Goal: Information Seeking & Learning: Compare options

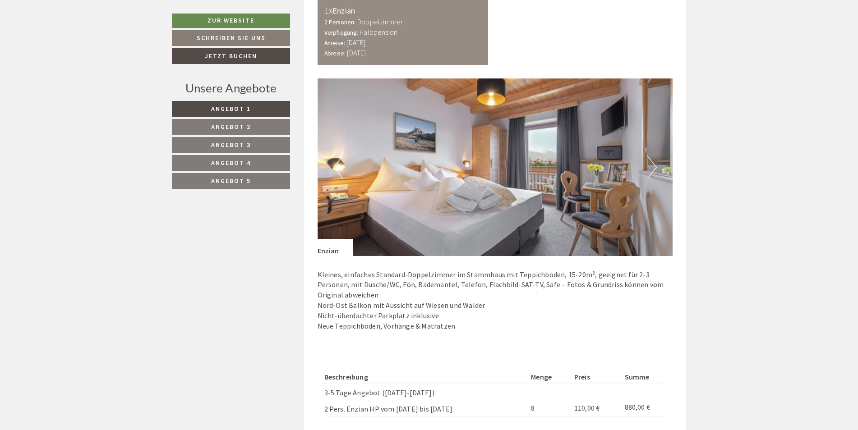
scroll to position [612, 0]
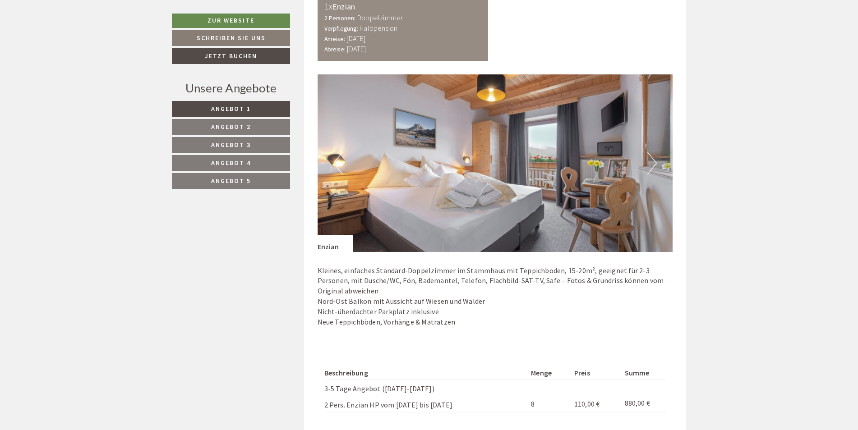
click at [257, 128] on link "Angebot 2" at bounding box center [231, 127] width 118 height 16
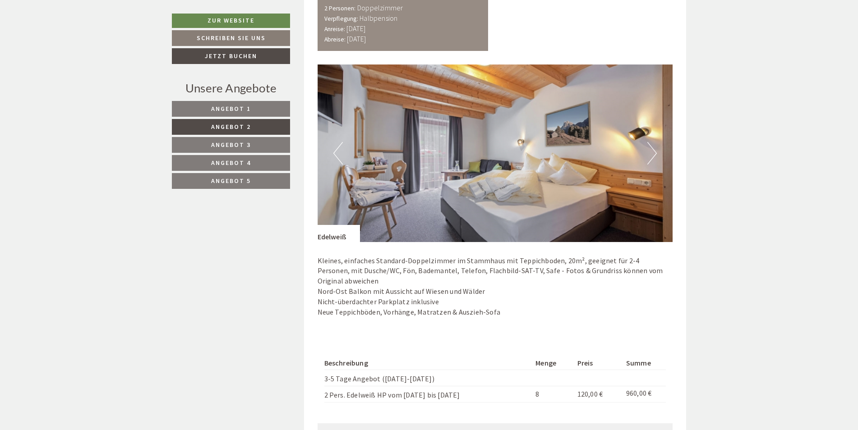
scroll to position [637, 0]
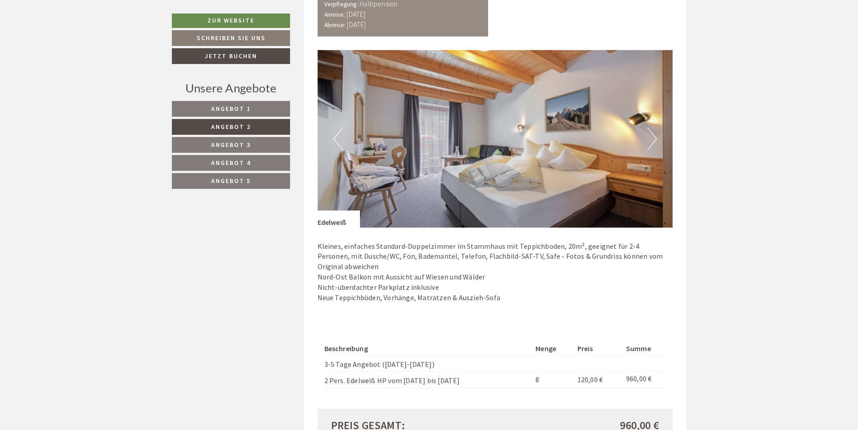
click at [232, 106] on span "Angebot 1" at bounding box center [231, 109] width 40 height 8
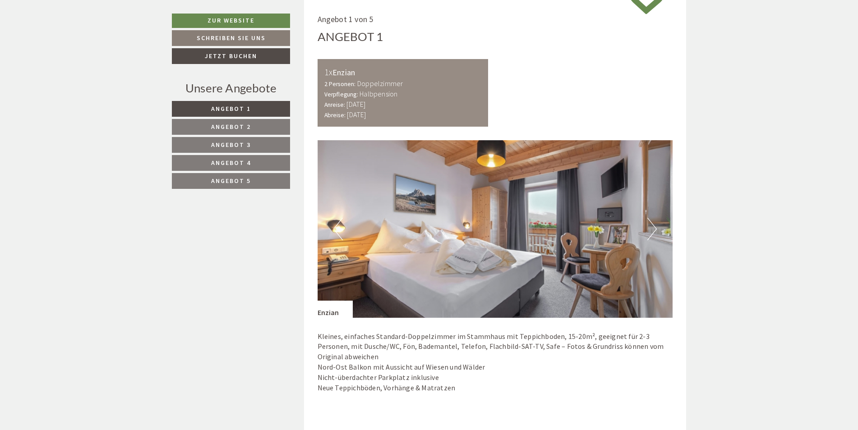
click at [226, 127] on span "Angebot 2" at bounding box center [231, 127] width 40 height 8
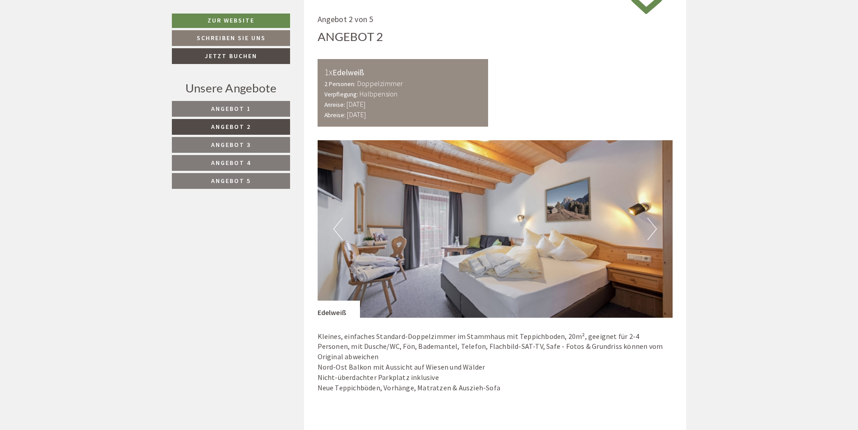
click at [230, 143] on span "Angebot 3" at bounding box center [231, 145] width 40 height 8
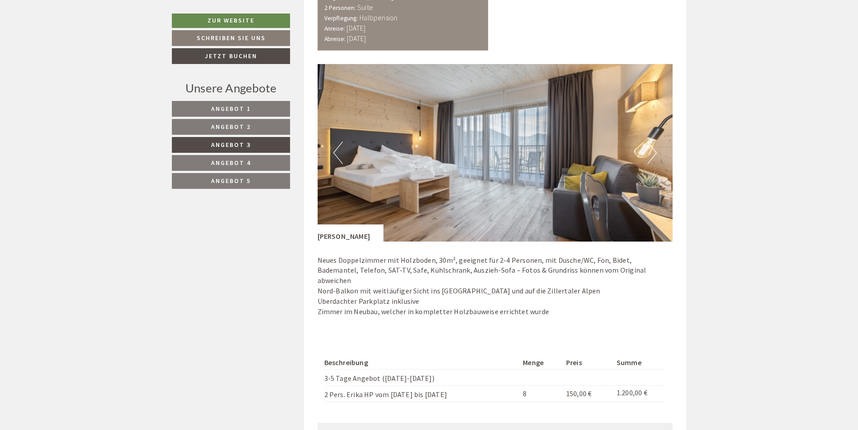
scroll to position [620, 0]
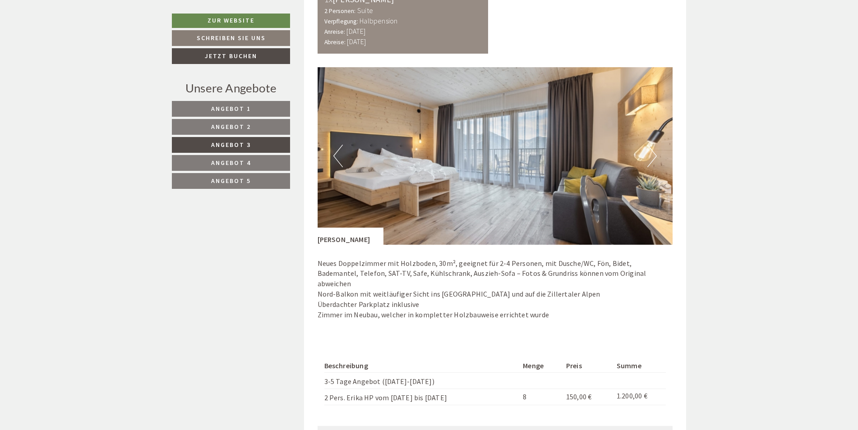
click at [250, 111] on span "Angebot 1" at bounding box center [231, 109] width 40 height 8
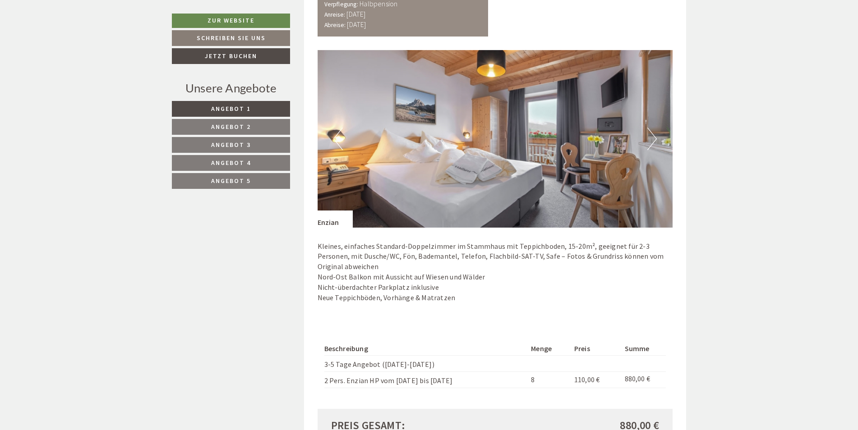
scroll to position [642, 0]
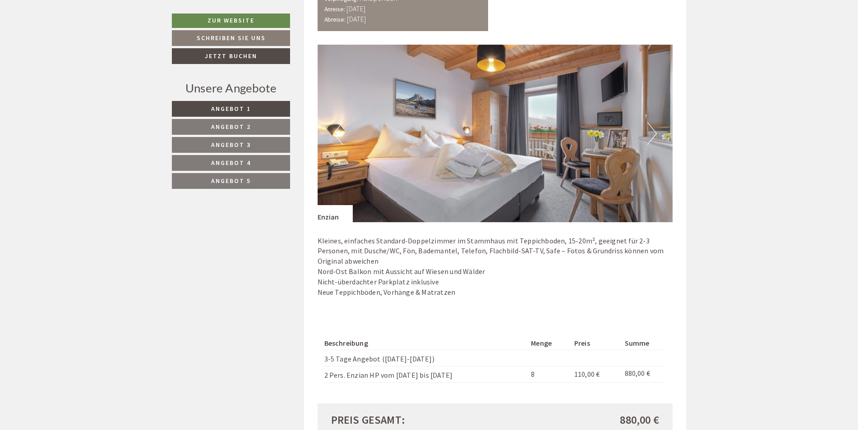
click at [235, 148] on span "Angebot 3" at bounding box center [231, 145] width 40 height 8
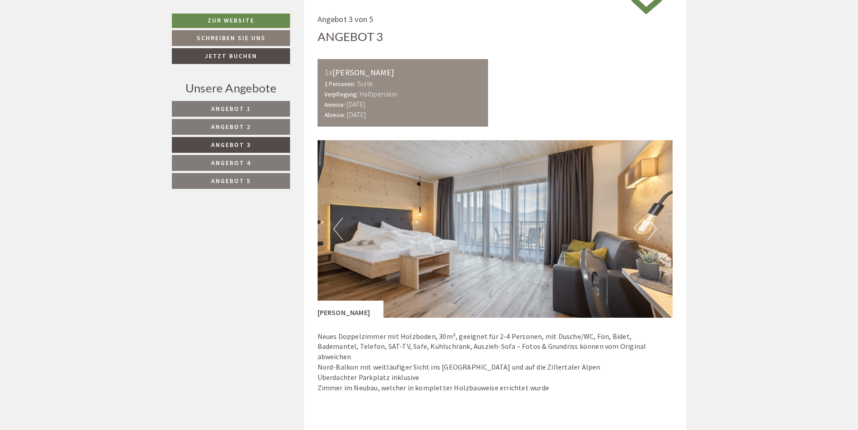
click at [249, 163] on span "Angebot 4" at bounding box center [231, 163] width 40 height 8
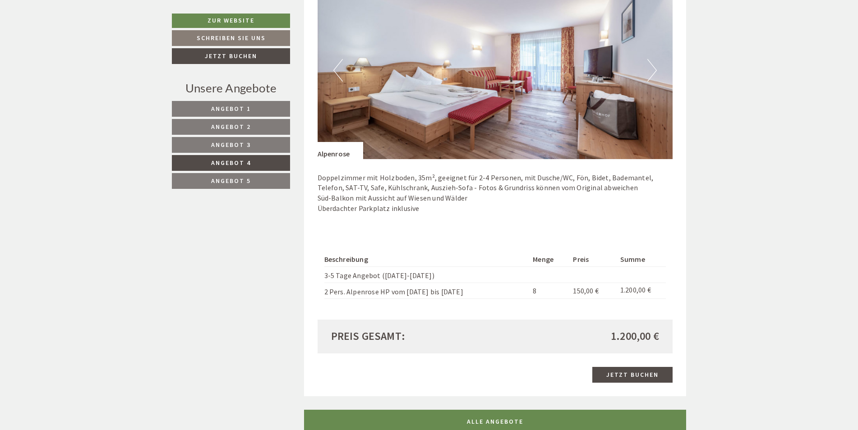
scroll to position [708, 0]
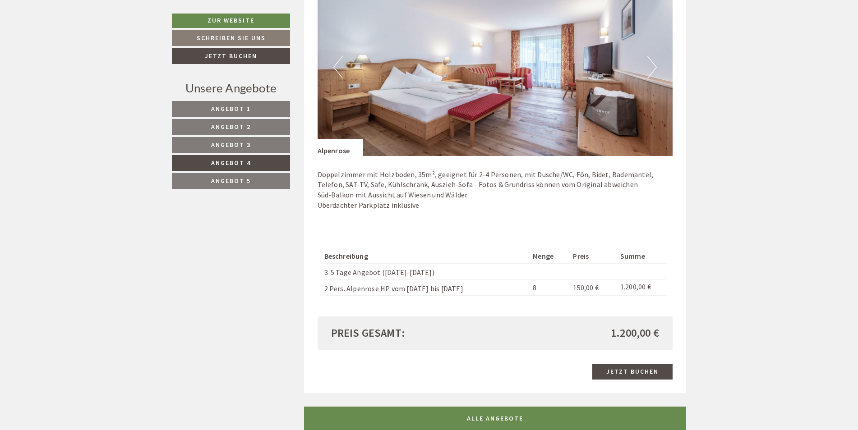
click at [237, 179] on span "Angebot 5" at bounding box center [231, 181] width 40 height 8
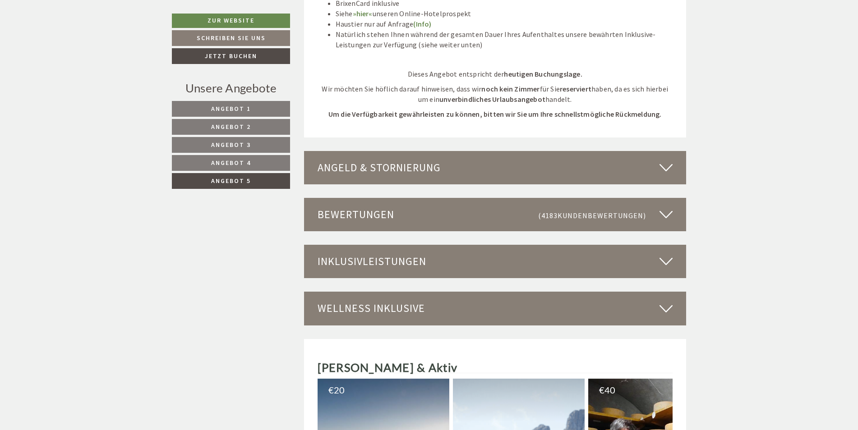
scroll to position [1262, 0]
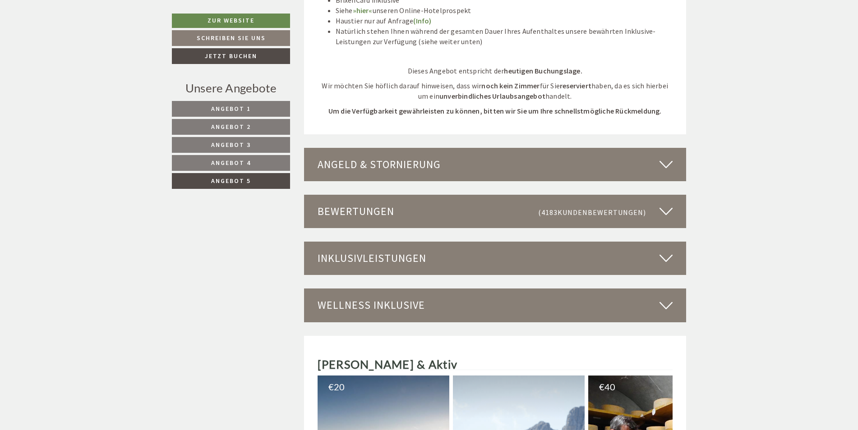
click at [666, 162] on icon at bounding box center [666, 164] width 13 height 15
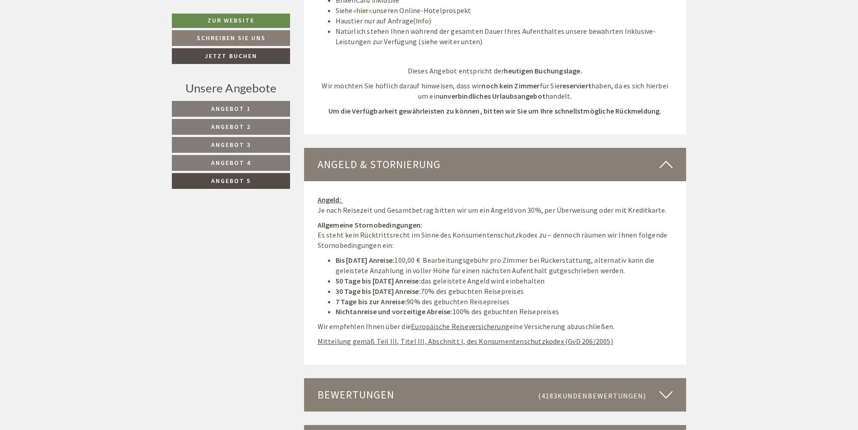
click at [666, 162] on icon at bounding box center [666, 164] width 13 height 15
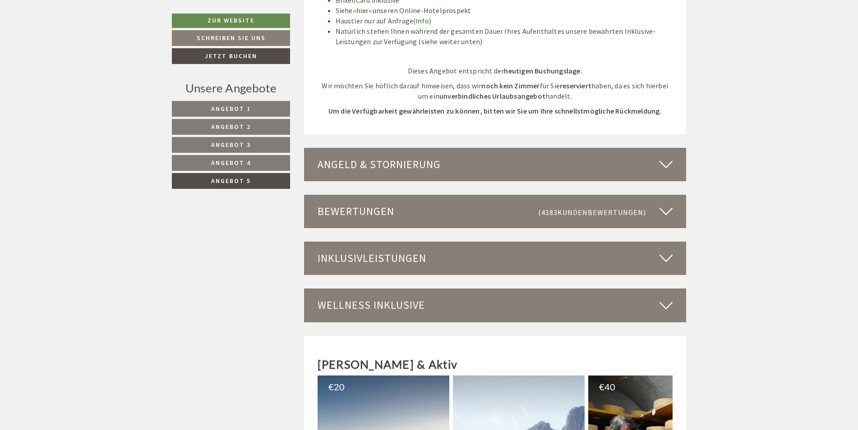
click at [668, 253] on icon at bounding box center [666, 258] width 13 height 15
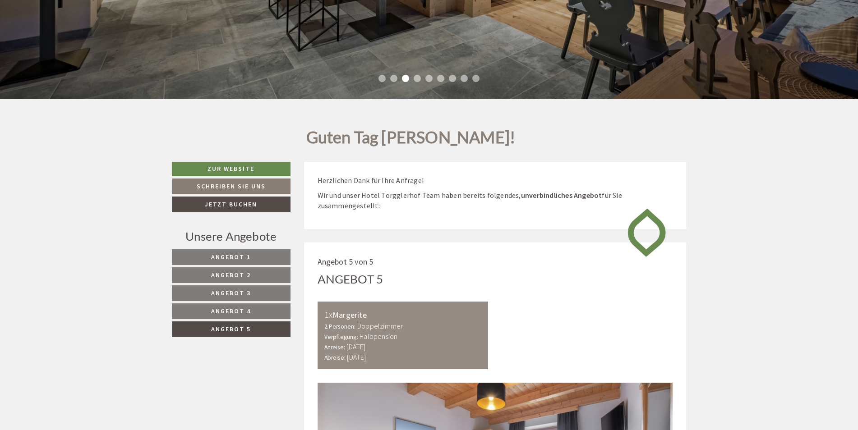
scroll to position [289, 0]
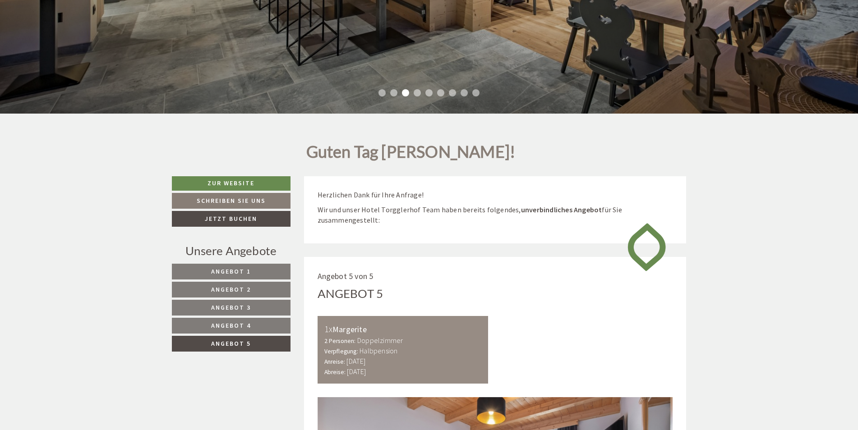
click at [262, 272] on link "Angebot 1" at bounding box center [231, 272] width 119 height 16
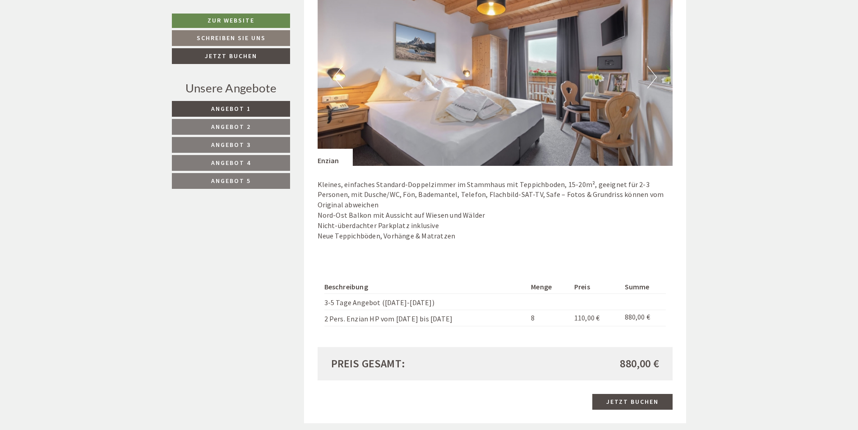
scroll to position [703, 0]
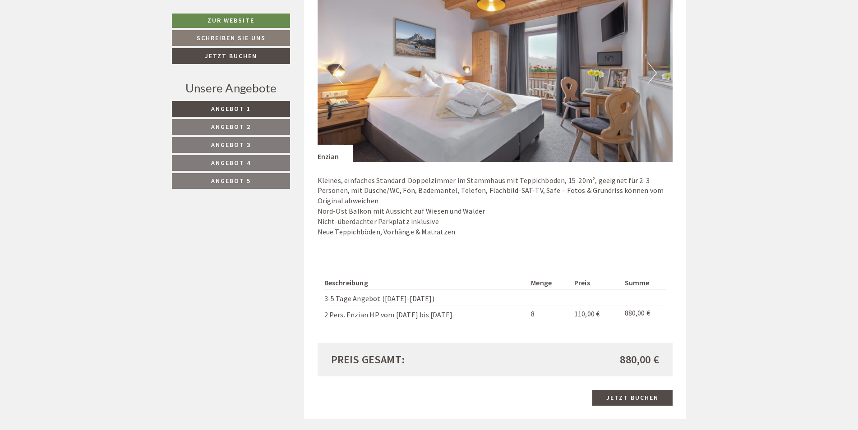
click at [264, 126] on link "Angebot 2" at bounding box center [231, 127] width 118 height 16
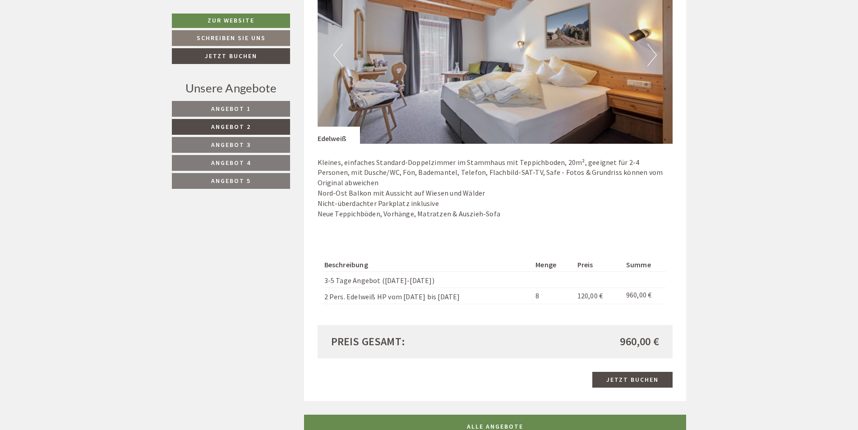
scroll to position [706, 0]
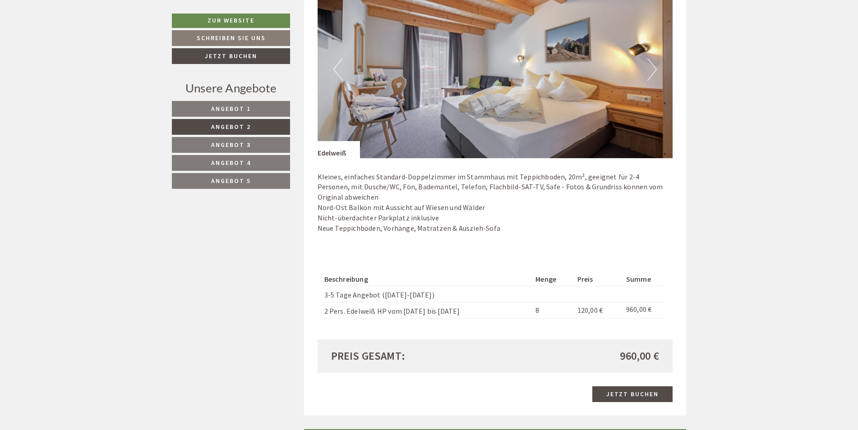
click at [258, 108] on link "Angebot 1" at bounding box center [231, 109] width 118 height 16
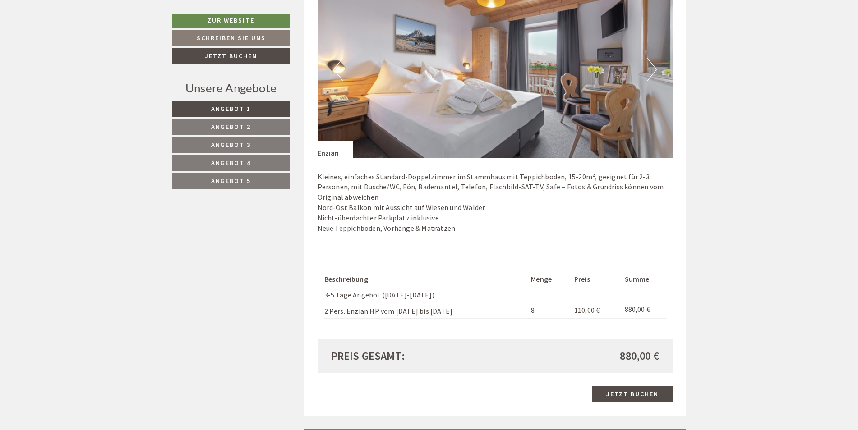
scroll to position [546, 0]
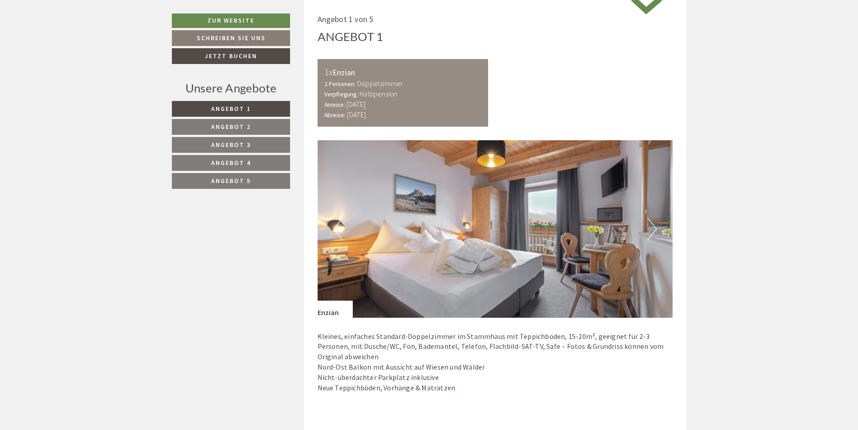
click at [257, 127] on link "Angebot 2" at bounding box center [231, 127] width 118 height 16
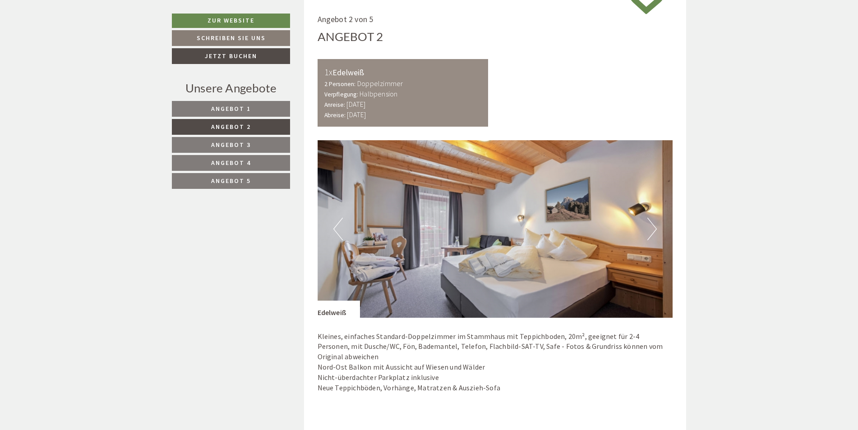
click at [265, 107] on link "Angebot 1" at bounding box center [231, 109] width 118 height 16
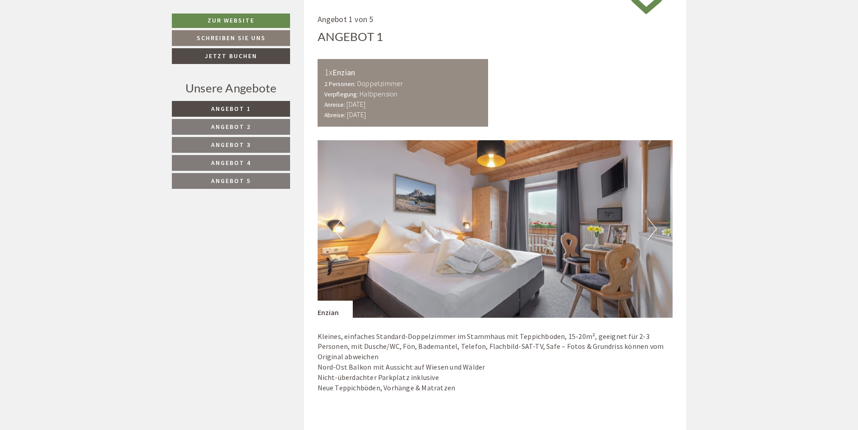
drag, startPoint x: 862, startPoint y: 102, endPoint x: 250, endPoint y: 185, distance: 617.6
click at [250, 185] on span "Angebot 5" at bounding box center [231, 181] width 40 height 8
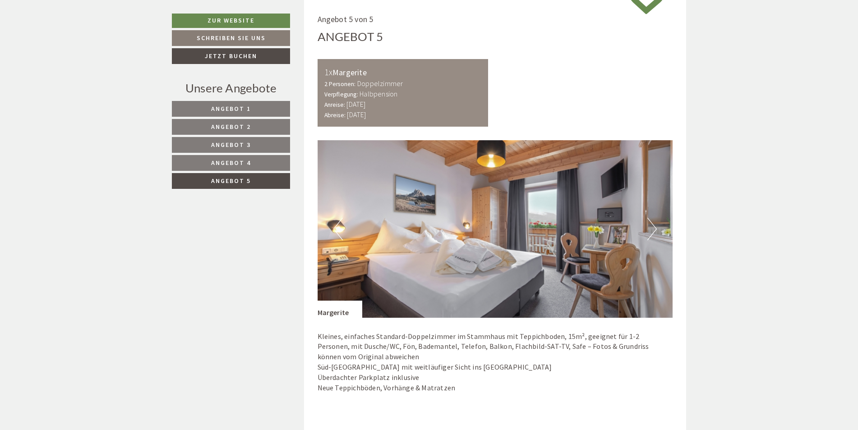
click at [272, 159] on link "Angebot 4" at bounding box center [231, 163] width 118 height 16
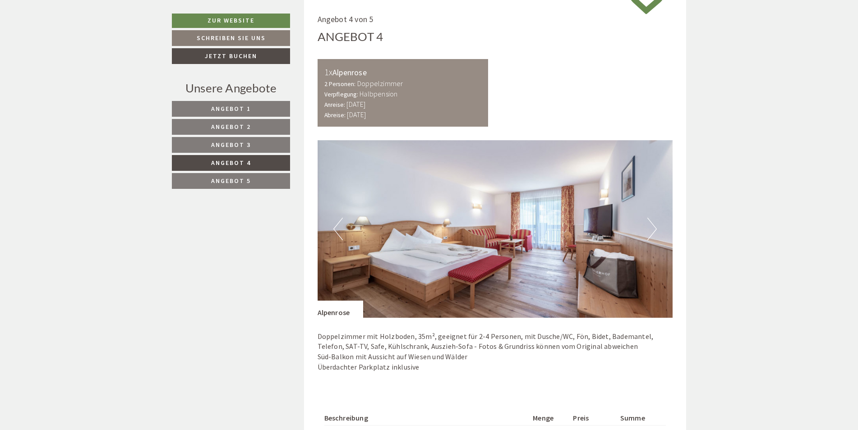
click at [270, 143] on link "Angebot 3" at bounding box center [231, 145] width 118 height 16
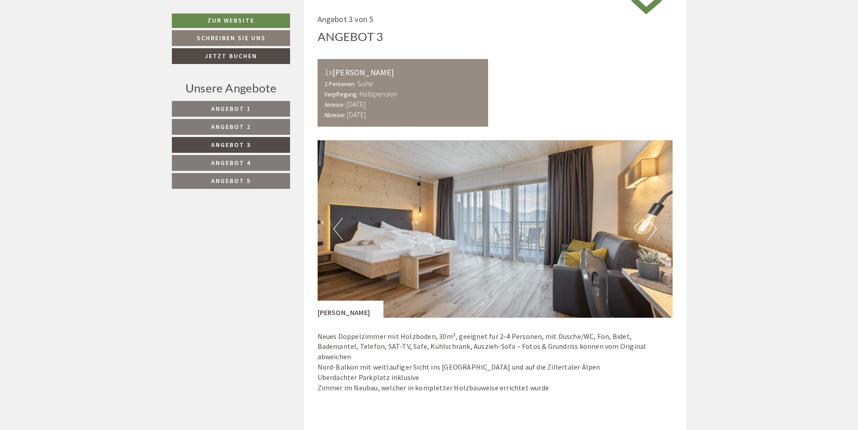
click at [240, 181] on span "Angebot 5" at bounding box center [231, 181] width 40 height 8
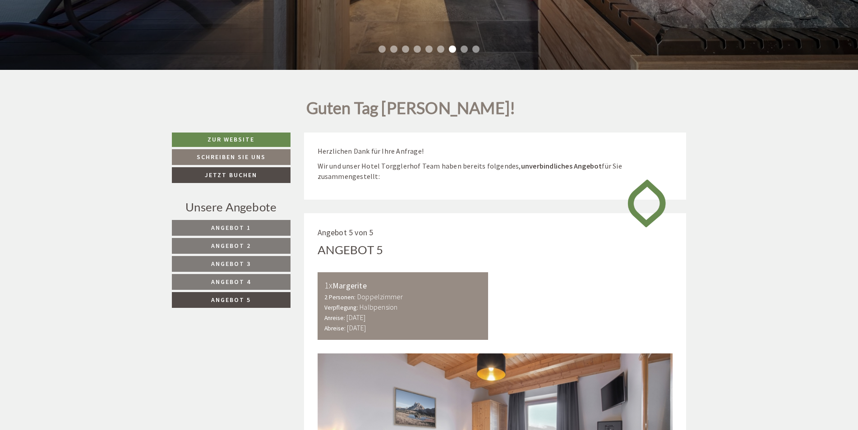
scroll to position [337, 0]
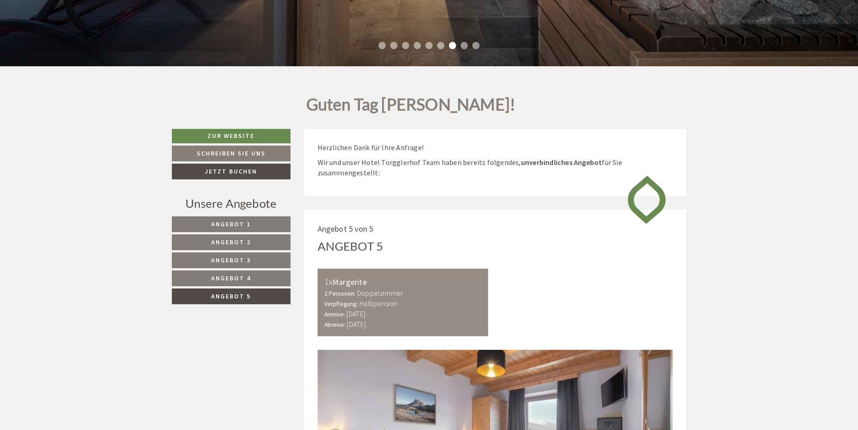
click at [267, 293] on link "Angebot 5" at bounding box center [231, 297] width 119 height 16
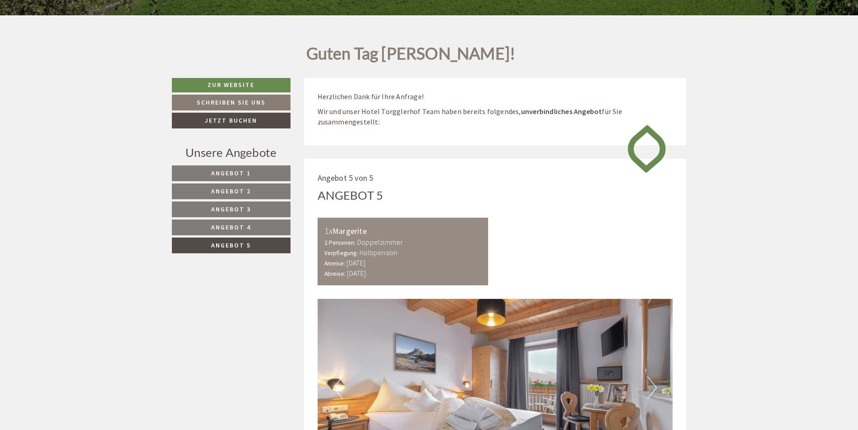
scroll to position [326, 0]
